Goal: Task Accomplishment & Management: Manage account settings

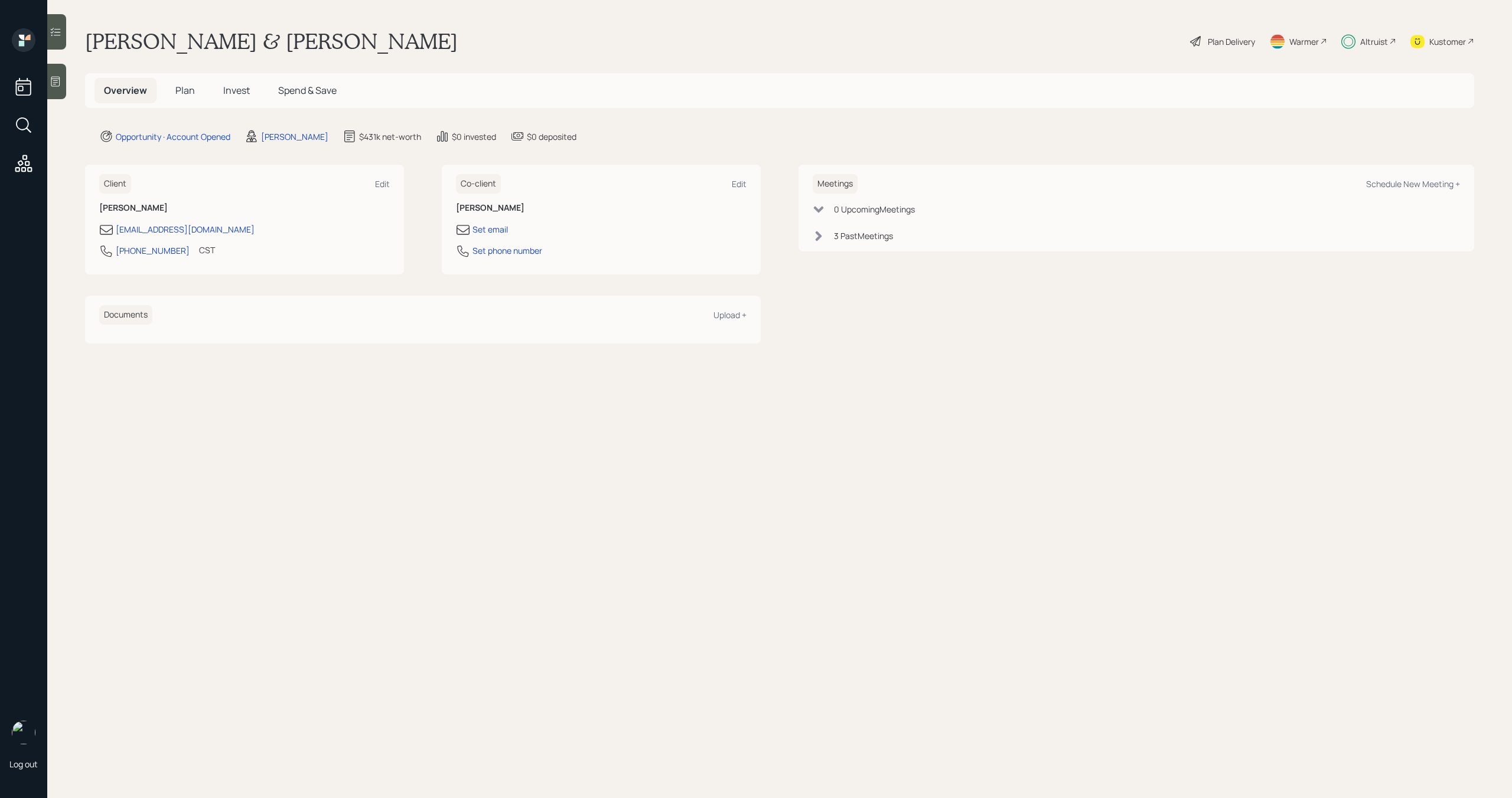
click at [230, 87] on span "Invest" at bounding box center [236, 90] width 26 height 13
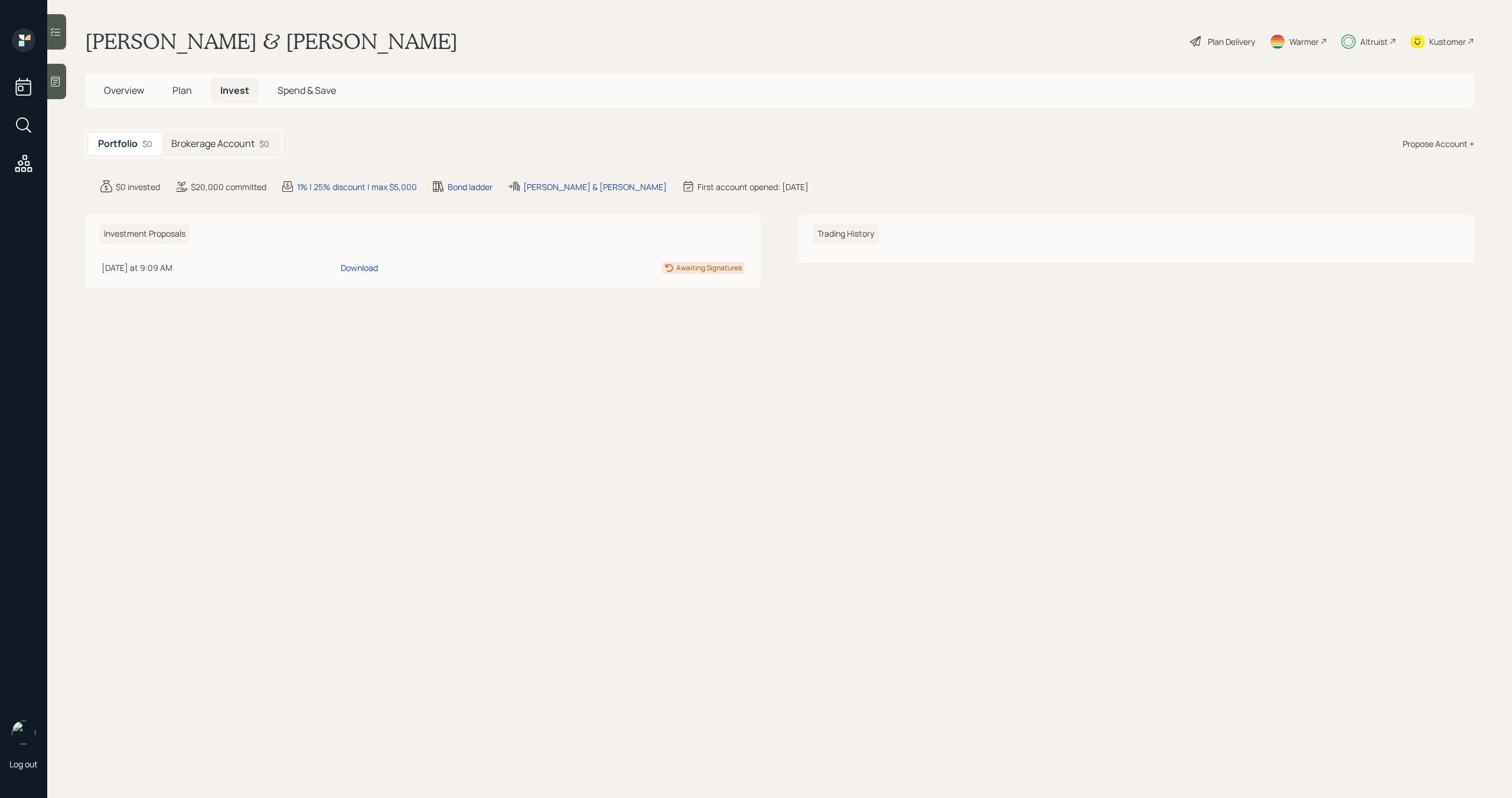
click at [228, 142] on h5 "Brokerage Account" at bounding box center [213, 144] width 83 height 11
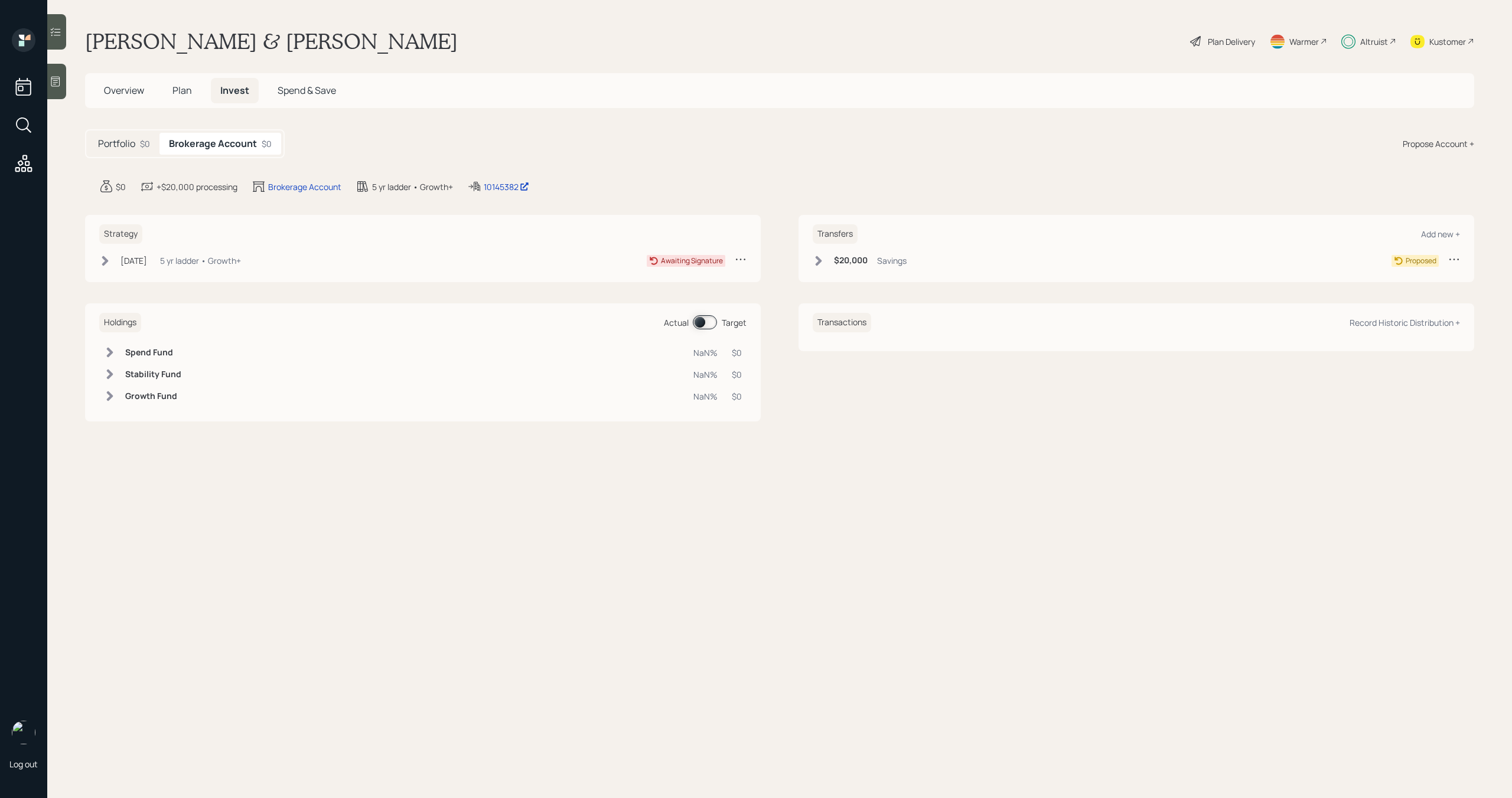
click at [825, 263] on div "$20,000 Savings" at bounding box center [860, 261] width 94 height 15
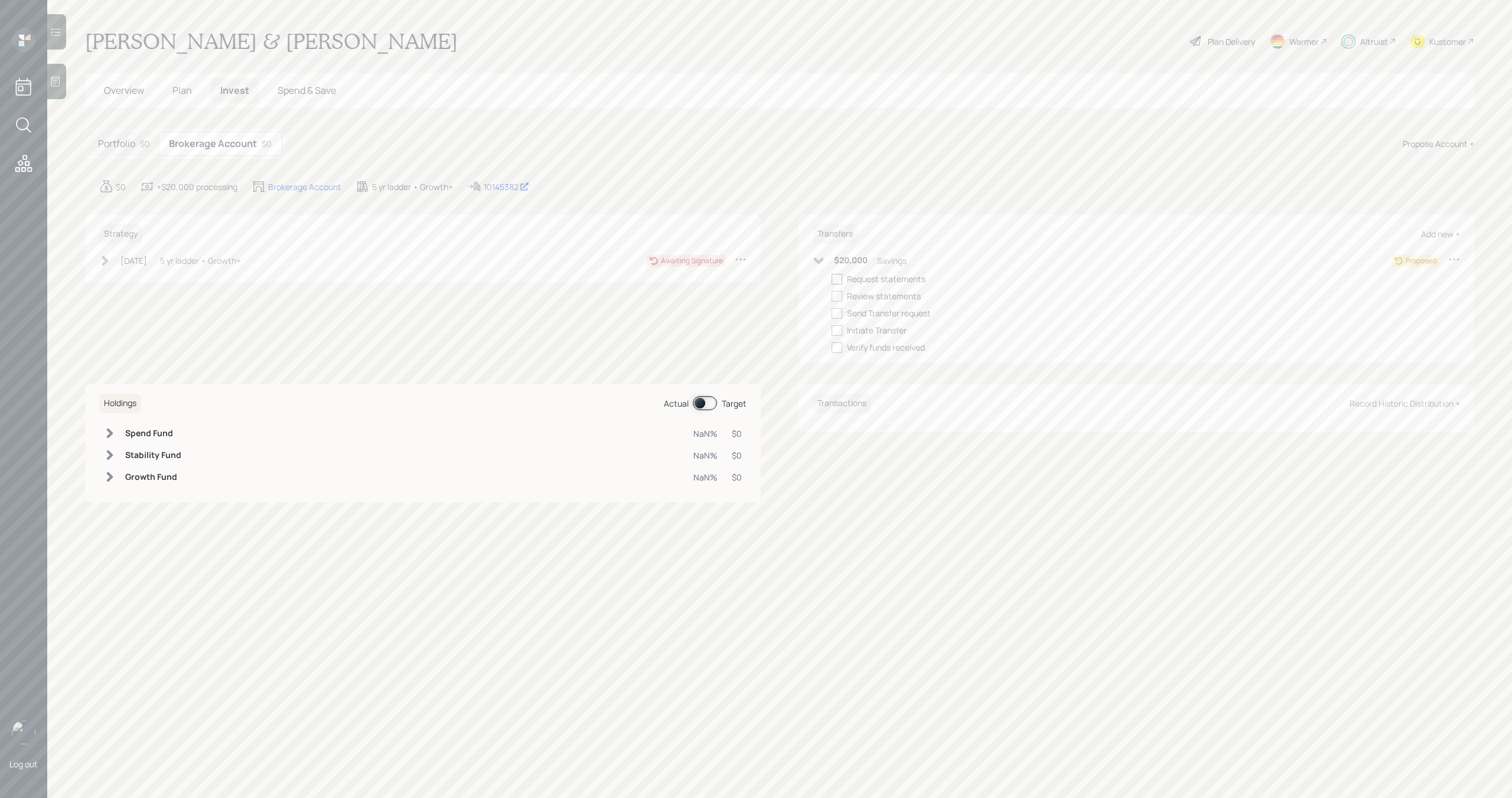
click at [836, 281] on div at bounding box center [837, 279] width 11 height 11
click at [832, 279] on input "checkbox" at bounding box center [831, 278] width 1 height 1
checkbox input "true"
click at [836, 292] on div at bounding box center [837, 296] width 11 height 11
click at [832, 296] on input "checkbox" at bounding box center [831, 296] width 1 height 1
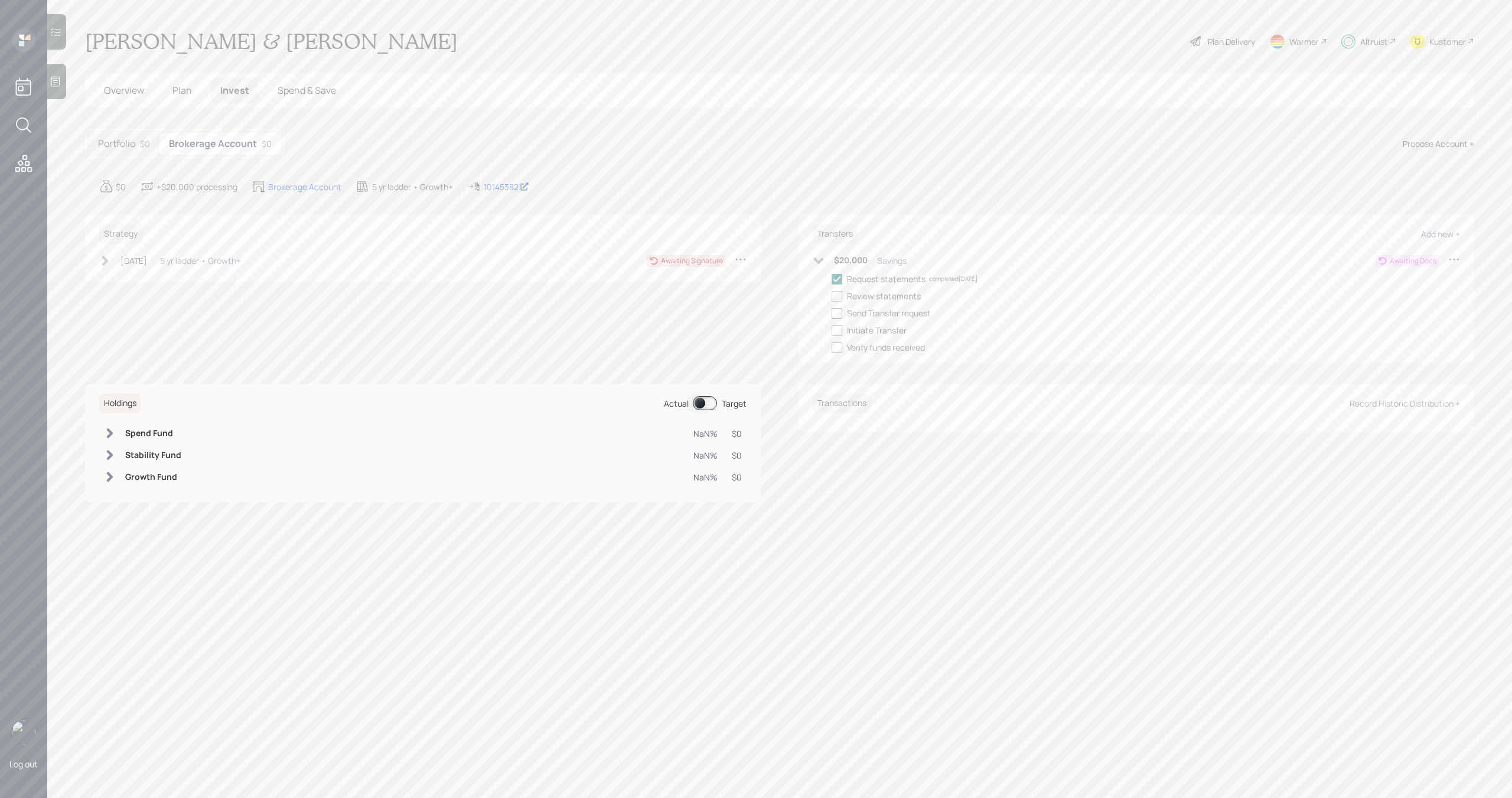
checkbox input "true"
click at [840, 311] on div at bounding box center [837, 313] width 11 height 11
click at [832, 313] on input "checkbox" at bounding box center [831, 313] width 1 height 1
checkbox input "true"
